Goal: Task Accomplishment & Management: Use online tool/utility

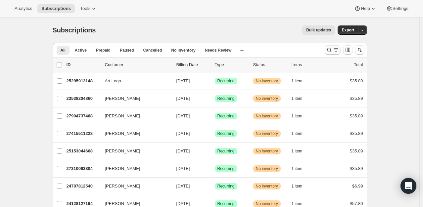
click at [329, 47] on icon "Search and filter results" at bounding box center [329, 50] width 7 height 7
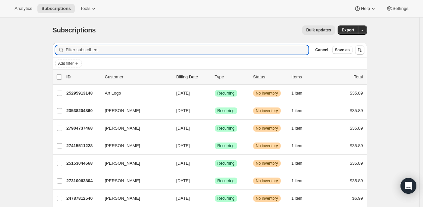
paste input "[EMAIL_ADDRESS][DOMAIN_NAME]"
type input "[EMAIL_ADDRESS][DOMAIN_NAME]"
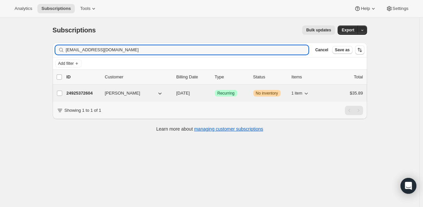
click at [77, 96] on div "24925372604 [PERSON_NAME] [DATE] Success Recurring Warning No inventory 1 item …" at bounding box center [215, 93] width 297 height 9
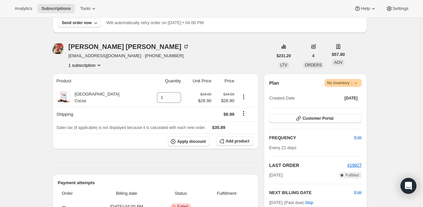
scroll to position [102, 0]
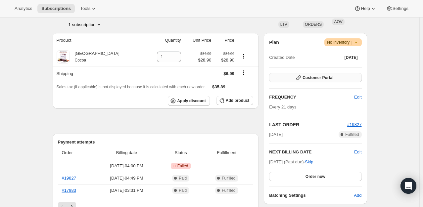
click at [327, 79] on span "Customer Portal" at bounding box center [318, 77] width 31 height 5
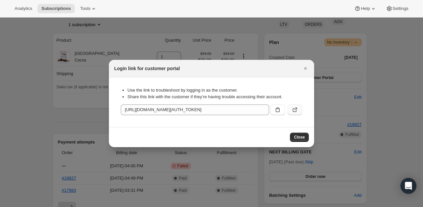
click at [295, 108] on icon ":rcc:" at bounding box center [295, 110] width 7 height 7
